Goal: Task Accomplishment & Management: Use online tool/utility

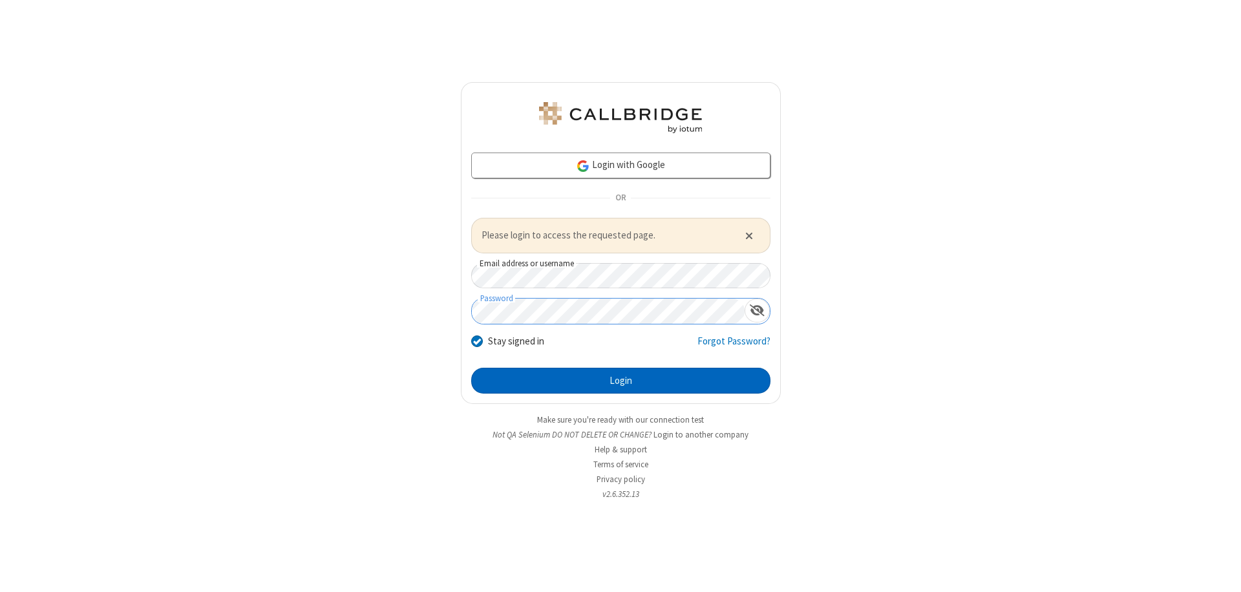
click at [621, 380] on button "Login" at bounding box center [620, 381] width 299 height 26
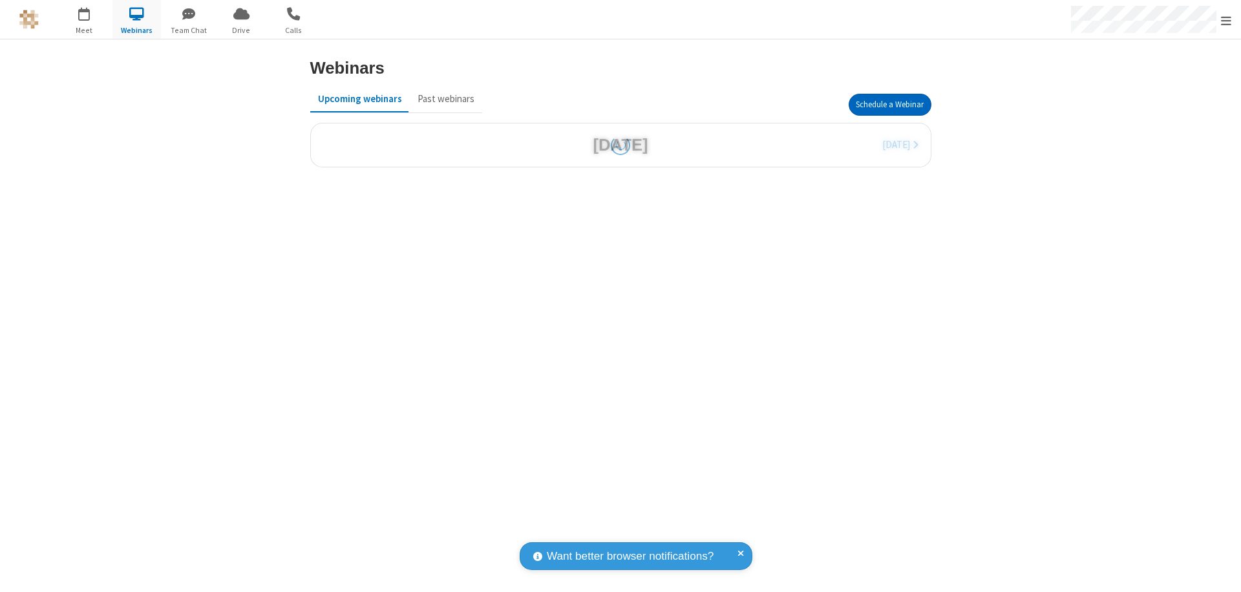
click at [890, 105] on button "Schedule a Webinar" at bounding box center [890, 105] width 83 height 22
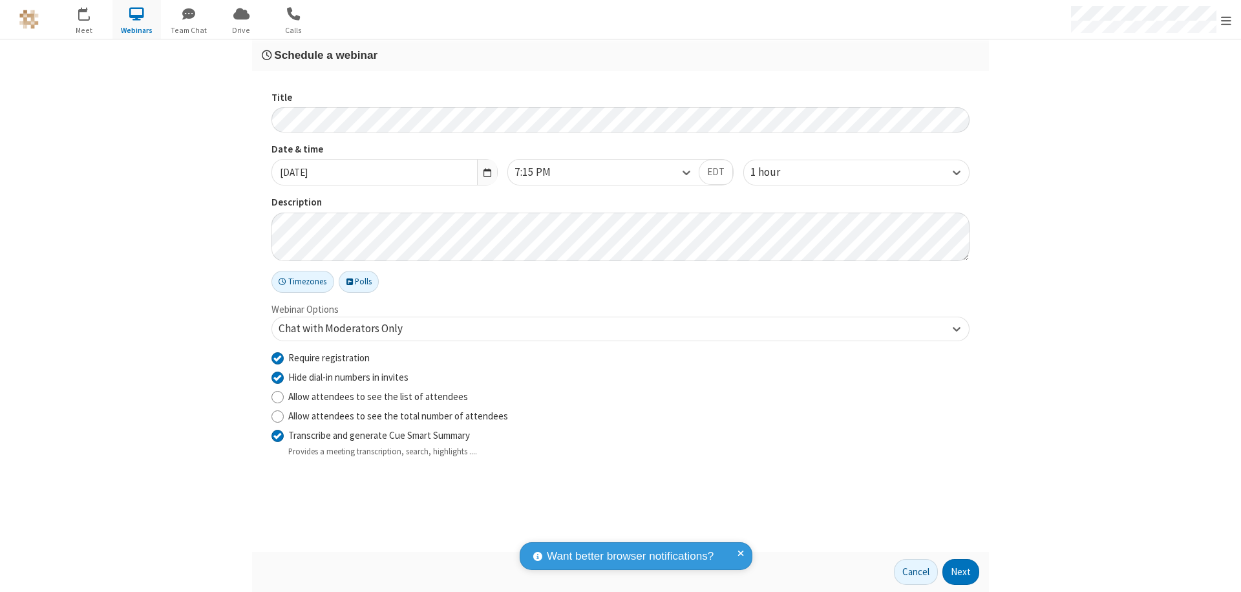
click at [277, 357] on input "Require registration" at bounding box center [278, 358] width 12 height 14
checkbox input "false"
click at [961, 572] on button "Next" at bounding box center [961, 572] width 37 height 26
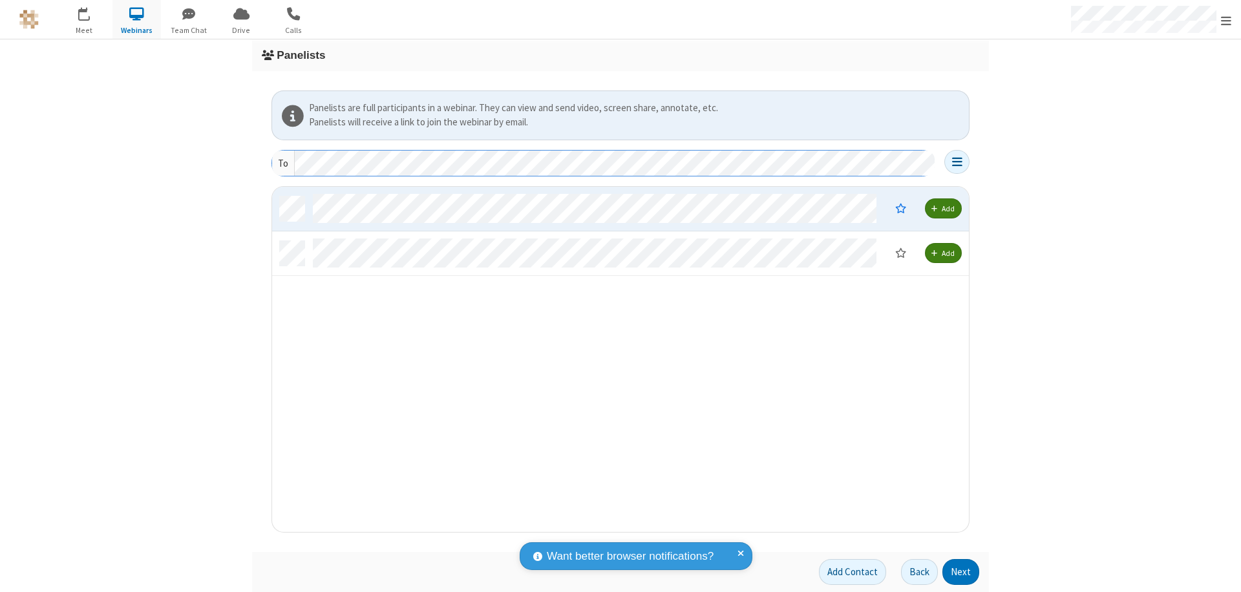
scroll to position [336, 687]
click at [961, 572] on button "Next" at bounding box center [961, 572] width 37 height 26
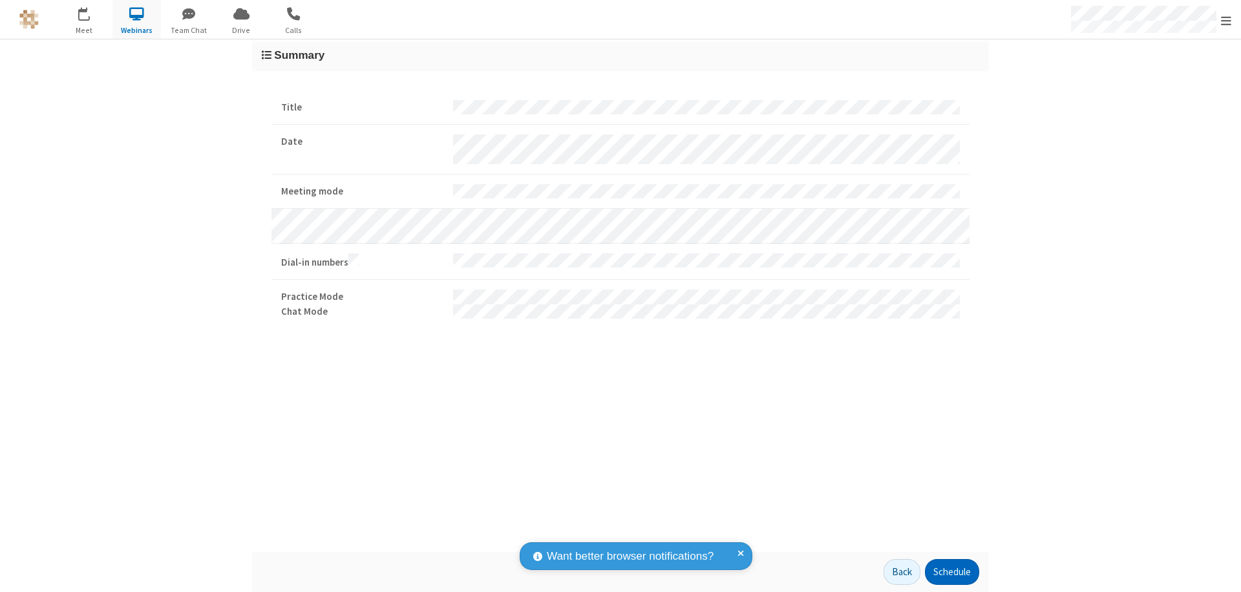
click at [952, 572] on button "Schedule" at bounding box center [952, 572] width 54 height 26
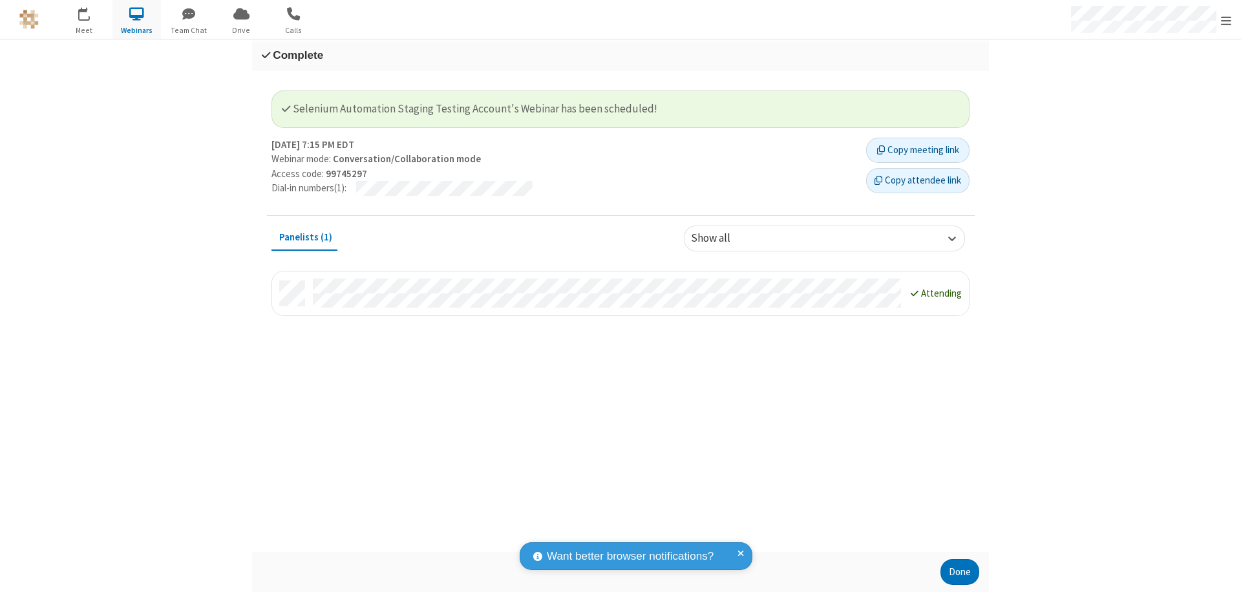
click at [960, 572] on button "Done" at bounding box center [960, 572] width 39 height 26
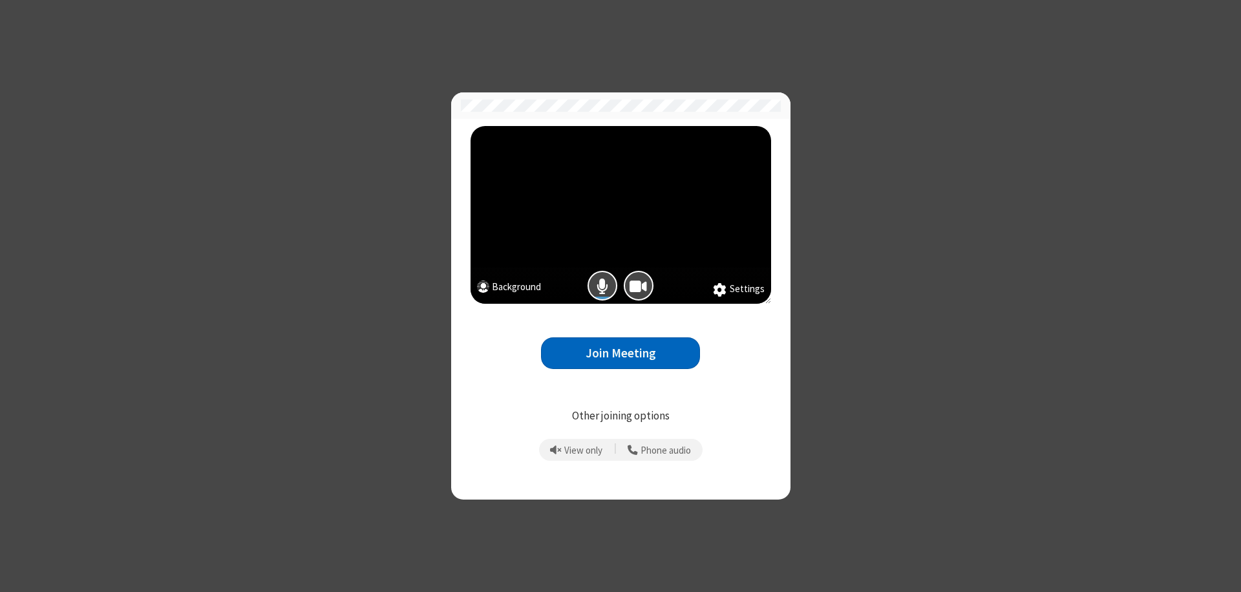
click at [621, 353] on button "Join Meeting" at bounding box center [620, 353] width 159 height 32
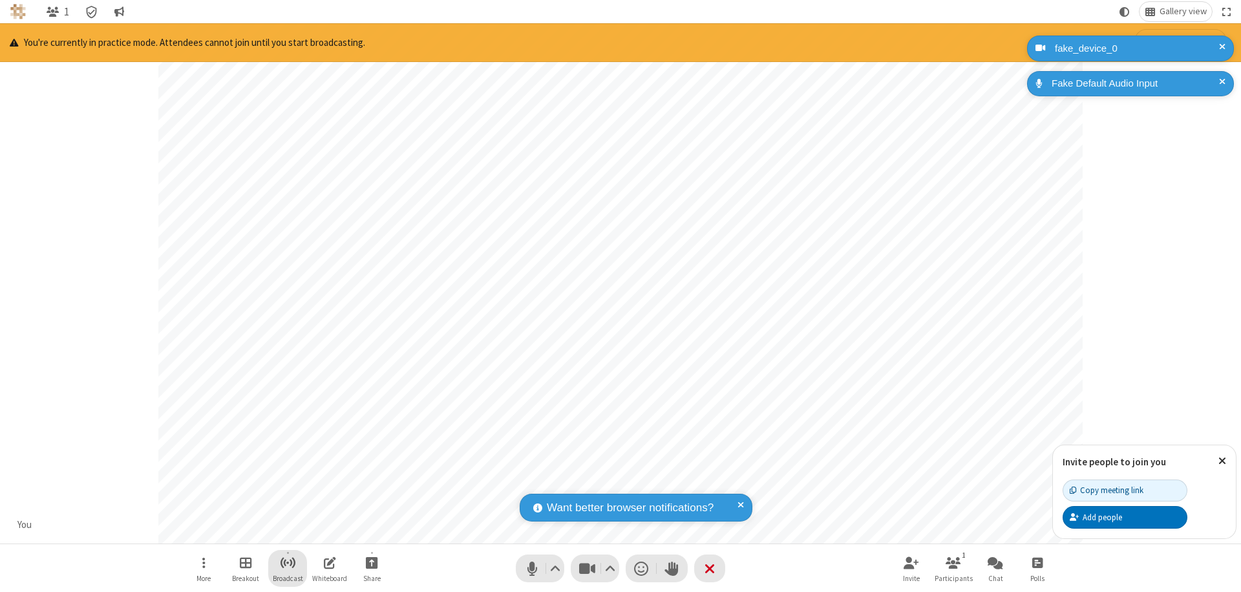
click at [287, 562] on span "Start broadcast" at bounding box center [288, 563] width 16 height 16
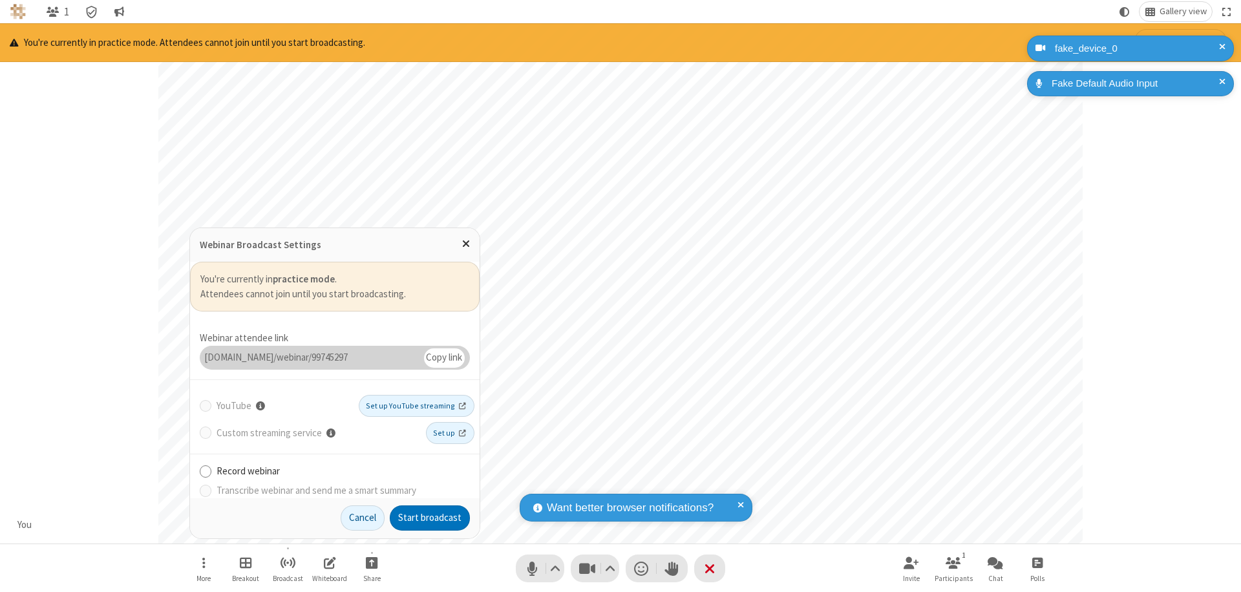
click at [430, 518] on button "Start broadcast" at bounding box center [430, 519] width 80 height 26
